Goal: Transaction & Acquisition: Book appointment/travel/reservation

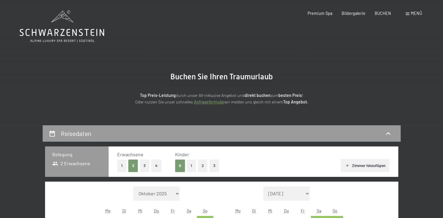
click at [330, 86] on div "Top Preis-Leistung durch unser All-inklusive Angebot und direkt buchen zum best…" at bounding box center [221, 94] width 263 height 24
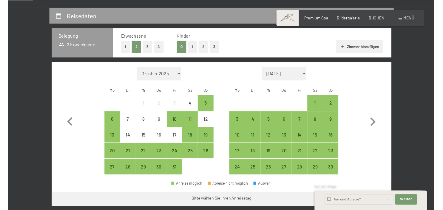
scroll to position [115, 0]
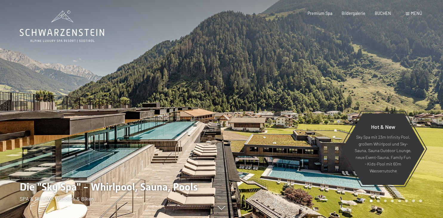
click at [383, 13] on span "BUCHEN" at bounding box center [383, 13] width 16 height 5
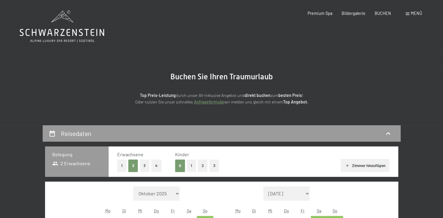
click at [203, 164] on button "2" at bounding box center [203, 166] width 10 height 12
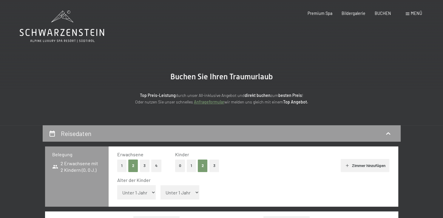
click at [117, 185] on select "Unter 1 Jahr 1 Jahr 2 Jahre 3 Jahre 4 Jahre 5 Jahre 6 Jahre 7 Jahre 8 Jahre 9 J…" at bounding box center [136, 192] width 39 height 14
select select "9"
click option "9 Jahre" at bounding box center [0, 0] width 0 height 0
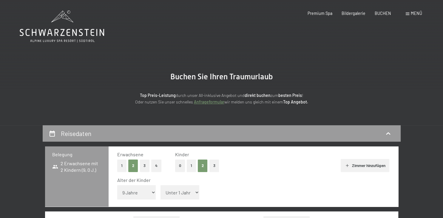
click at [161, 185] on select "Unter 1 Jahr 1 Jahr 2 Jahre 3 Jahre 4 Jahre 5 Jahre 6 Jahre 7 Jahre 8 Jahre 9 J…" at bounding box center [180, 192] width 39 height 14
select select "13"
click option "13 Jahre" at bounding box center [0, 0] width 0 height 0
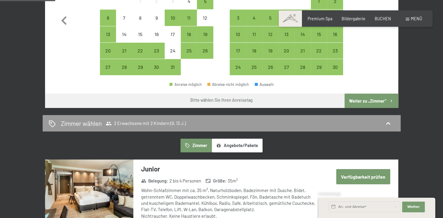
scroll to position [182, 0]
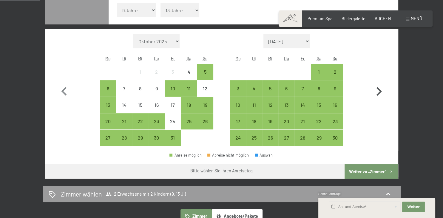
click at [379, 92] on icon "button" at bounding box center [378, 91] width 17 height 17
select select "[DATE]"
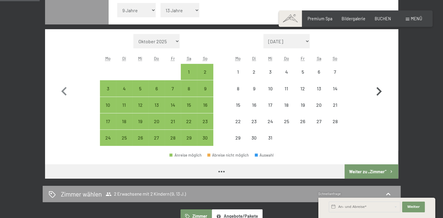
click at [379, 92] on icon "button" at bounding box center [378, 91] width 17 height 17
select select "[DATE]"
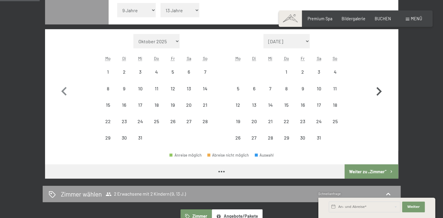
select select "[DATE]"
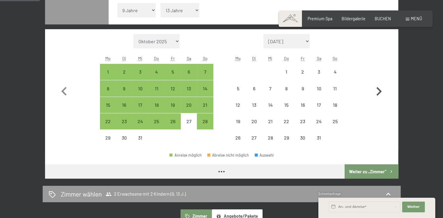
click at [379, 92] on icon "button" at bounding box center [378, 91] width 17 height 17
select select "[DATE]"
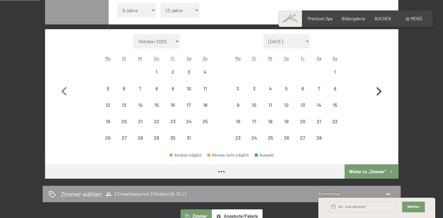
select select "[DATE]"
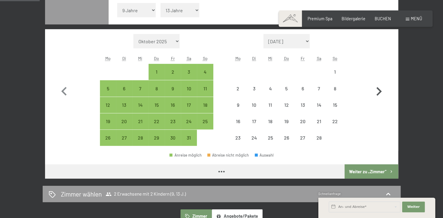
select select "[DATE]"
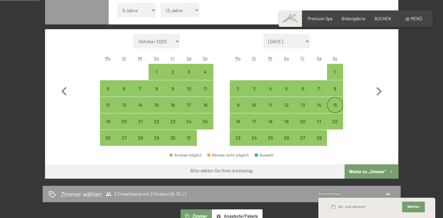
click at [339, 106] on div "15" at bounding box center [335, 110] width 15 height 15
select select "[DATE]"
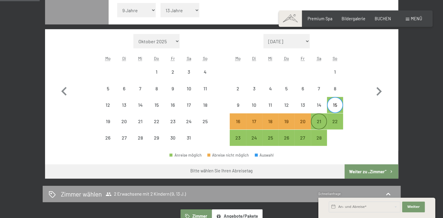
click at [320, 121] on div "21" at bounding box center [319, 126] width 15 height 15
select select "[DATE]"
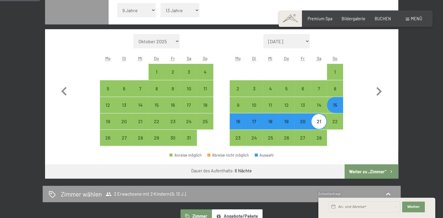
click at [363, 173] on button "Weiter zu „Zimmer“" at bounding box center [371, 171] width 53 height 14
select select "[DATE]"
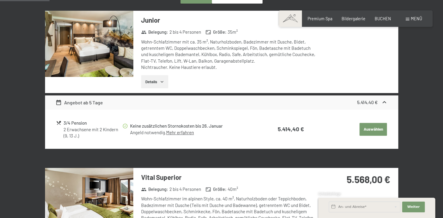
scroll to position [125, 0]
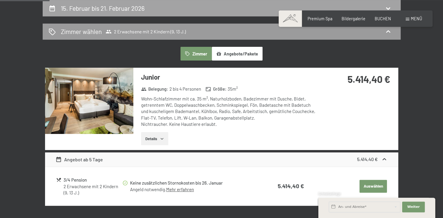
click at [266, 4] on div "15. Februar bis 21. Februar 2026" at bounding box center [222, 8] width 346 height 9
select select "9"
select select "13"
select select "[DATE]"
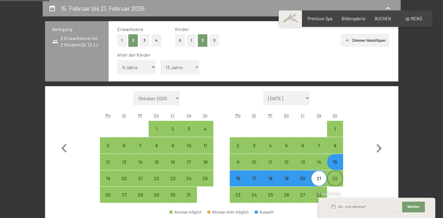
click at [336, 178] on div "22" at bounding box center [335, 183] width 15 height 15
select select "[DATE]"
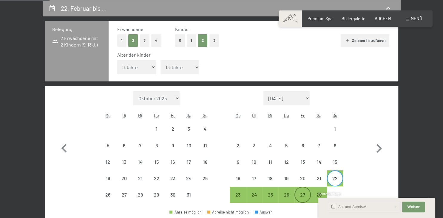
click at [302, 196] on div "27" at bounding box center [302, 200] width 15 height 15
select select "[DATE]"
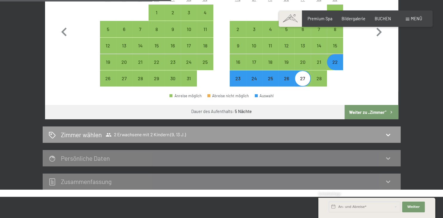
scroll to position [244, 0]
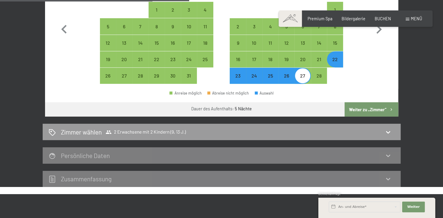
click at [366, 109] on button "Weiter zu „Zimmer“" at bounding box center [371, 109] width 53 height 14
select select "[DATE]"
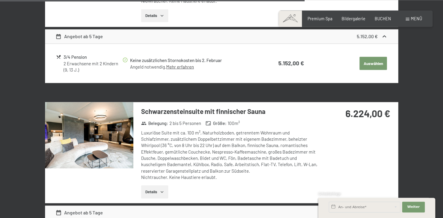
scroll to position [1096, 0]
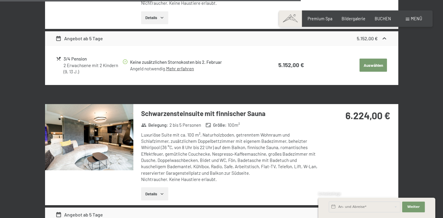
click at [96, 119] on img at bounding box center [89, 137] width 88 height 66
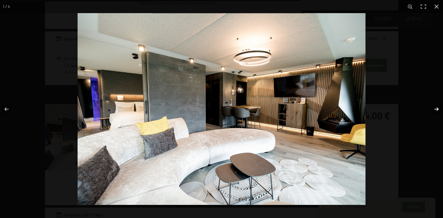
click at [431, 107] on button "button" at bounding box center [432, 109] width 21 height 30
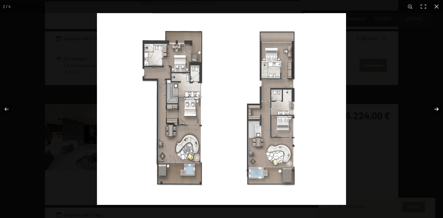
click at [435, 106] on button "button" at bounding box center [432, 109] width 21 height 30
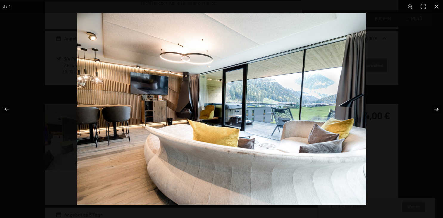
click at [435, 107] on button "button" at bounding box center [432, 109] width 21 height 30
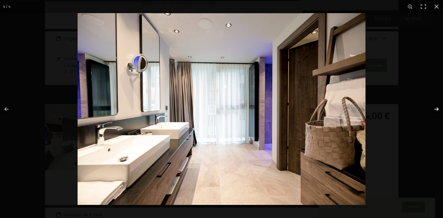
click at [435, 106] on button "button" at bounding box center [432, 109] width 21 height 30
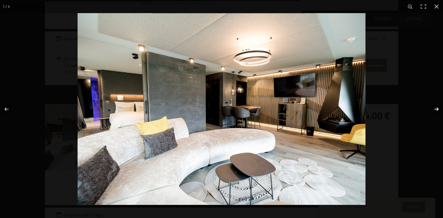
click at [435, 106] on button "button" at bounding box center [432, 109] width 21 height 30
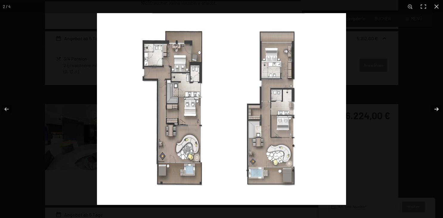
click at [435, 106] on button "button" at bounding box center [432, 109] width 21 height 30
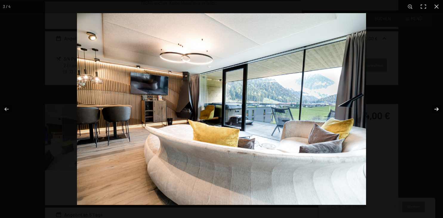
click at [435, 106] on button "button" at bounding box center [432, 109] width 21 height 30
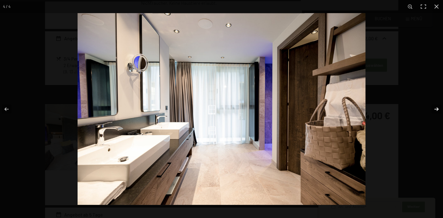
click at [435, 106] on button "button" at bounding box center [432, 109] width 21 height 30
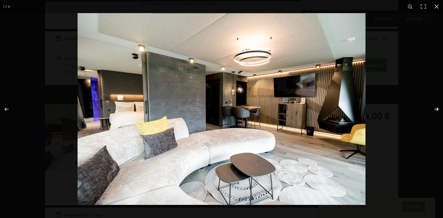
click at [435, 106] on button "button" at bounding box center [432, 109] width 21 height 30
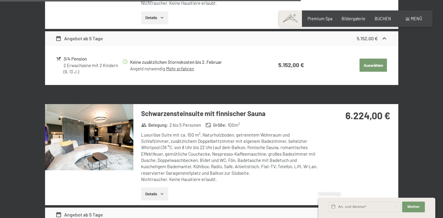
click at [149, 187] on button "Details" at bounding box center [154, 193] width 27 height 13
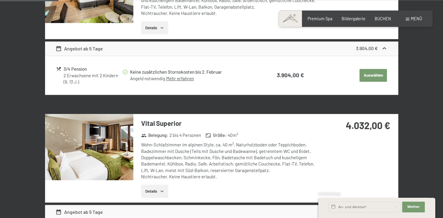
scroll to position [120, 0]
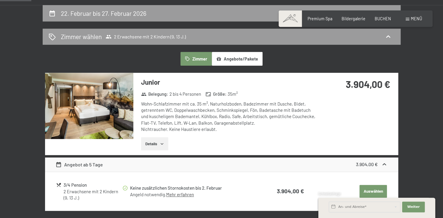
click at [160, 143] on button "Details" at bounding box center [154, 143] width 27 height 13
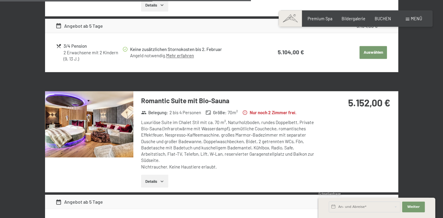
scroll to position [1001, 0]
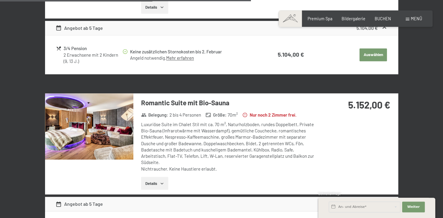
click at [155, 179] on button "Details" at bounding box center [154, 183] width 27 height 13
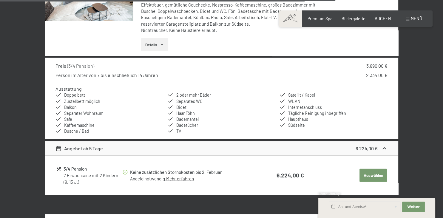
scroll to position [1408, 0]
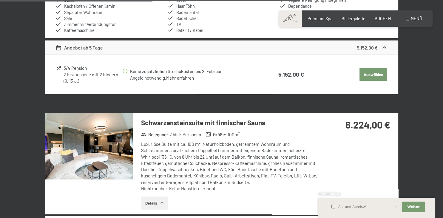
scroll to position [1275, 0]
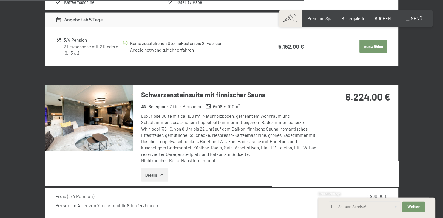
click at [106, 122] on img at bounding box center [89, 118] width 88 height 66
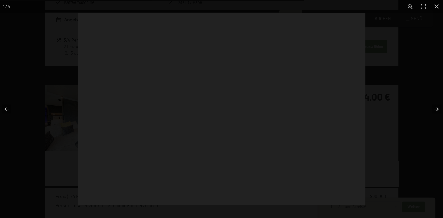
scroll to position [1275, 0]
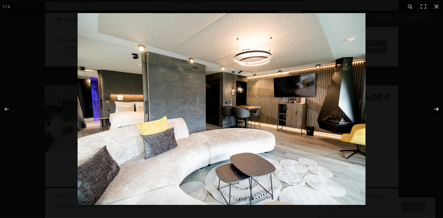
click at [438, 110] on button "button" at bounding box center [432, 109] width 21 height 30
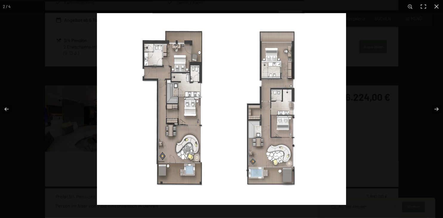
click at [278, 173] on img at bounding box center [221, 109] width 249 height 192
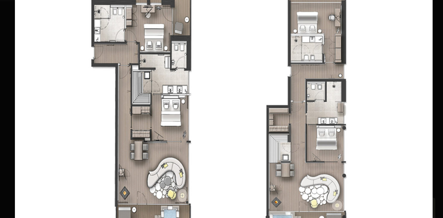
click at [263, 187] on img at bounding box center [224, 114] width 418 height 322
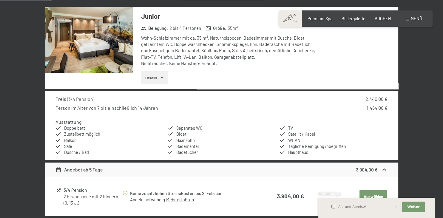
scroll to position [179, 0]
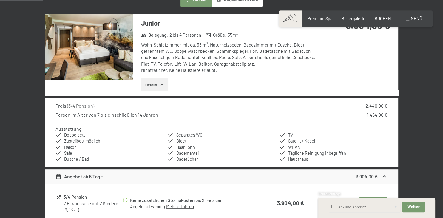
click at [153, 84] on button "Details" at bounding box center [154, 84] width 27 height 13
